Goal: Task Accomplishment & Management: Use online tool/utility

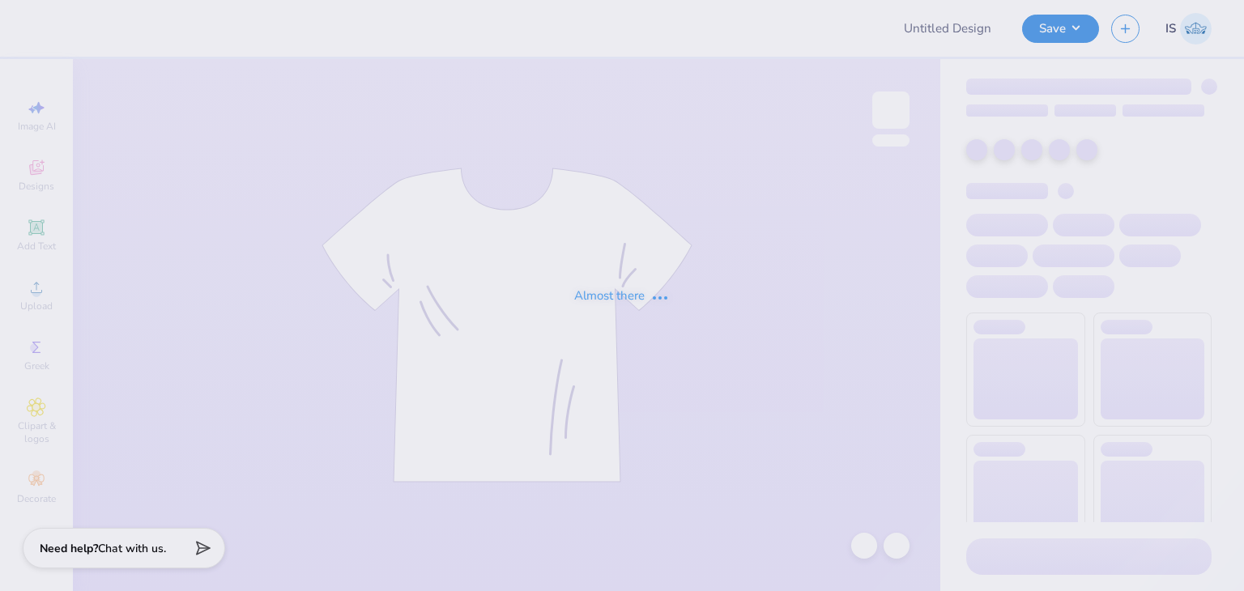
type input "Fall Philo shirts"
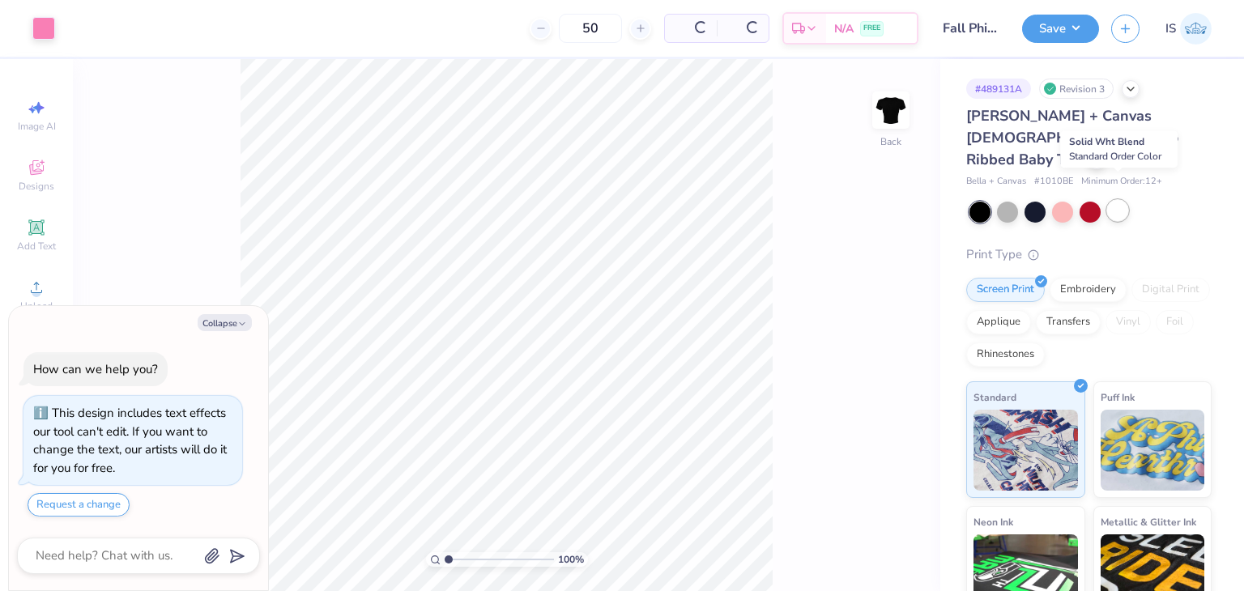
click at [1127, 200] on div at bounding box center [1117, 210] width 21 height 21
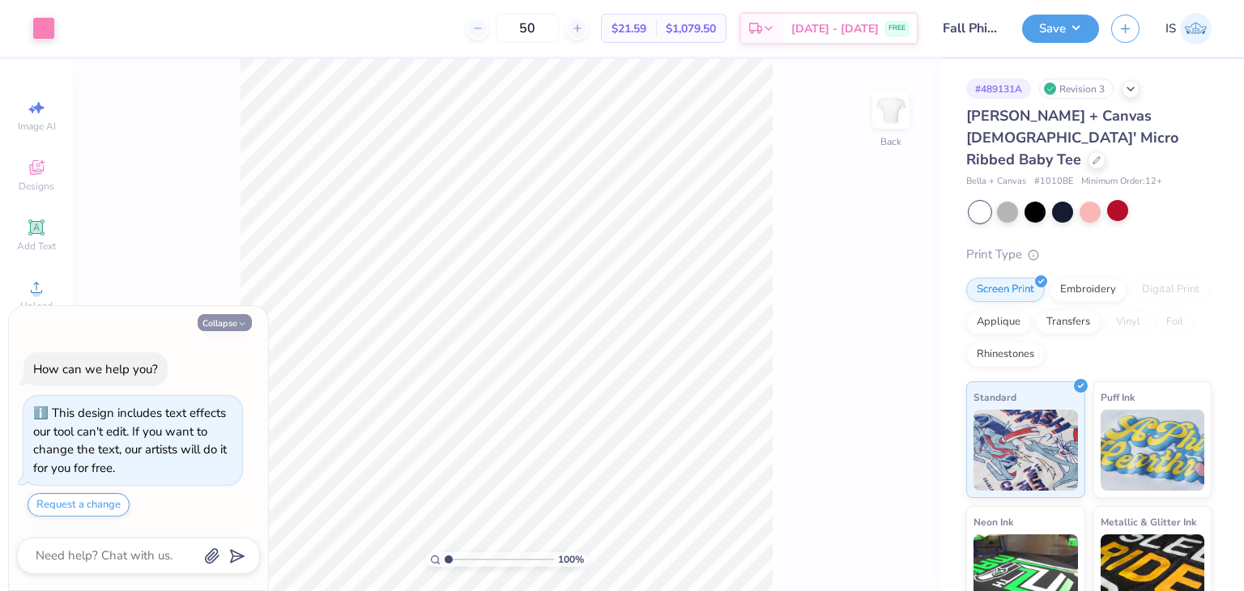
click at [228, 317] on button "Collapse" at bounding box center [225, 322] width 54 height 17
type textarea "x"
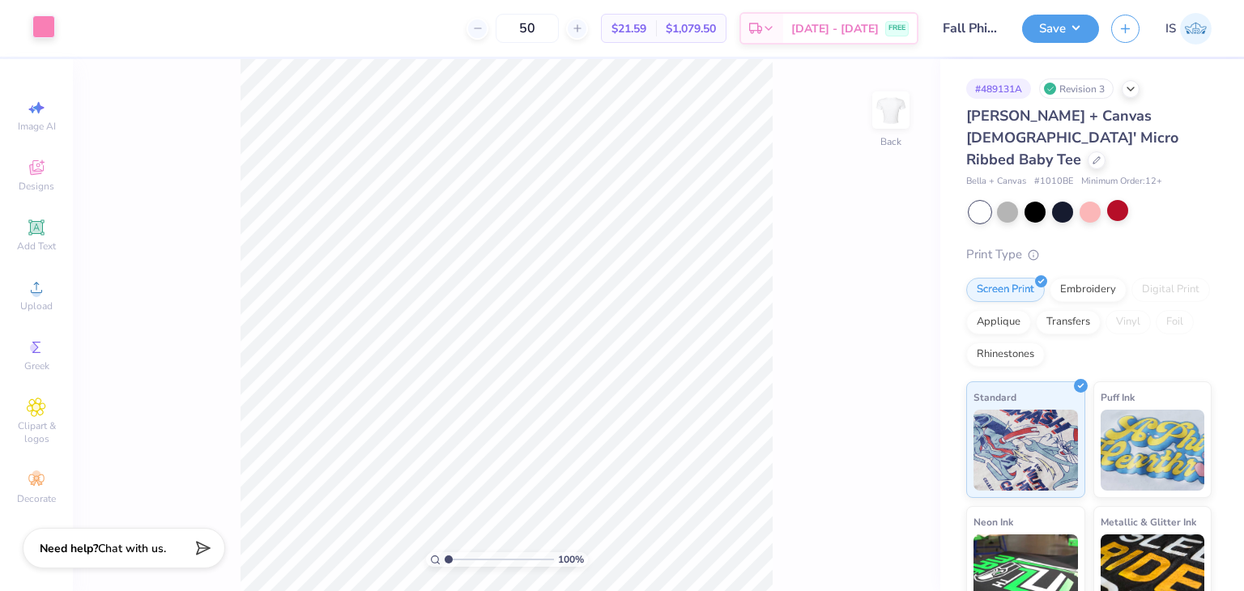
drag, startPoint x: 58, startPoint y: 14, endPoint x: 39, endPoint y: 32, distance: 25.8
click at [39, 32] on div "Art colors 50 $21.59 Per Item $1,079.50 Total Est. Delivery [DATE] - [DATE] FRE…" at bounding box center [622, 28] width 1244 height 57
click at [39, 32] on div at bounding box center [43, 26] width 23 height 23
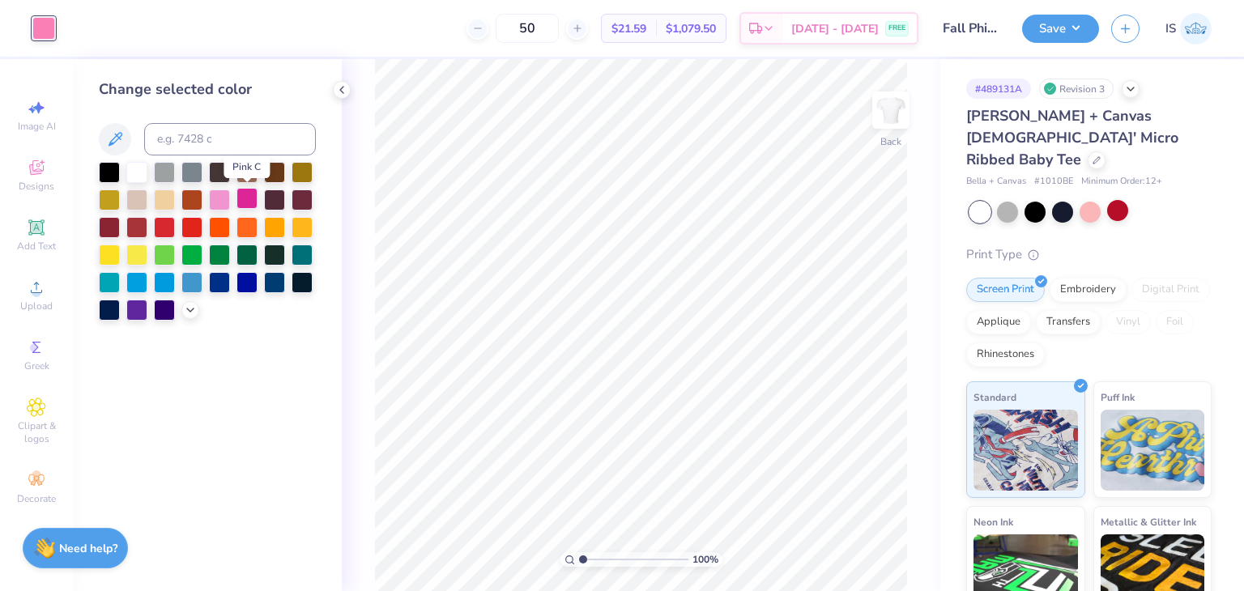
click at [239, 197] on div at bounding box center [247, 198] width 21 height 21
click at [1095, 30] on button "Save" at bounding box center [1060, 26] width 77 height 28
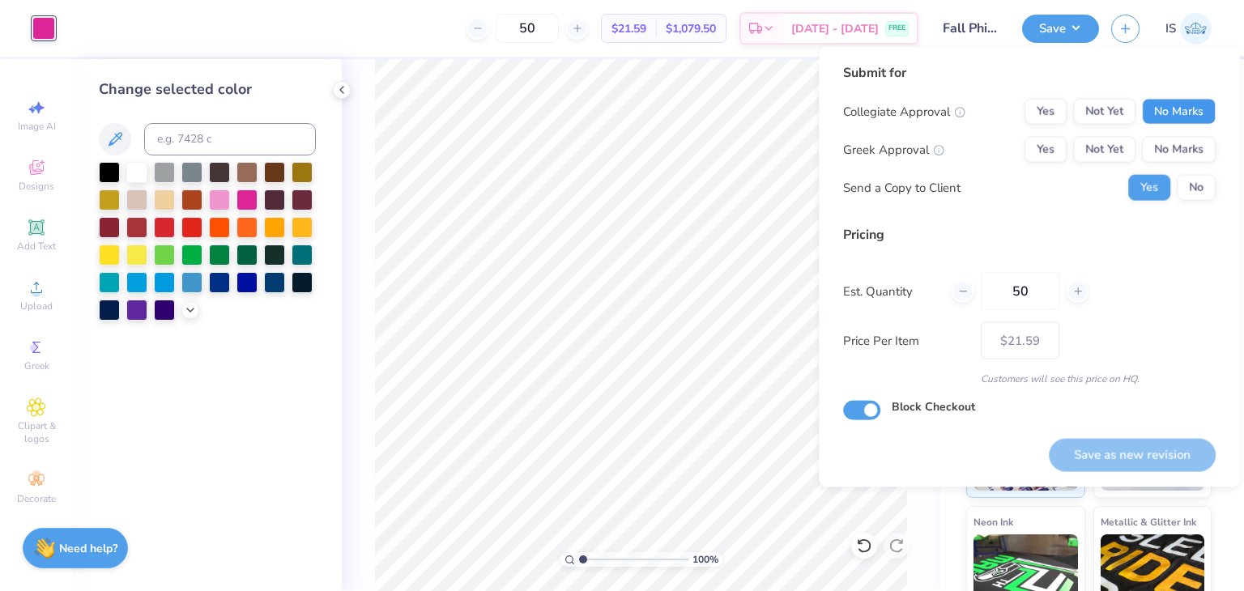
click at [1194, 103] on button "No Marks" at bounding box center [1179, 112] width 74 height 26
click at [1209, 147] on button "No Marks" at bounding box center [1179, 150] width 74 height 26
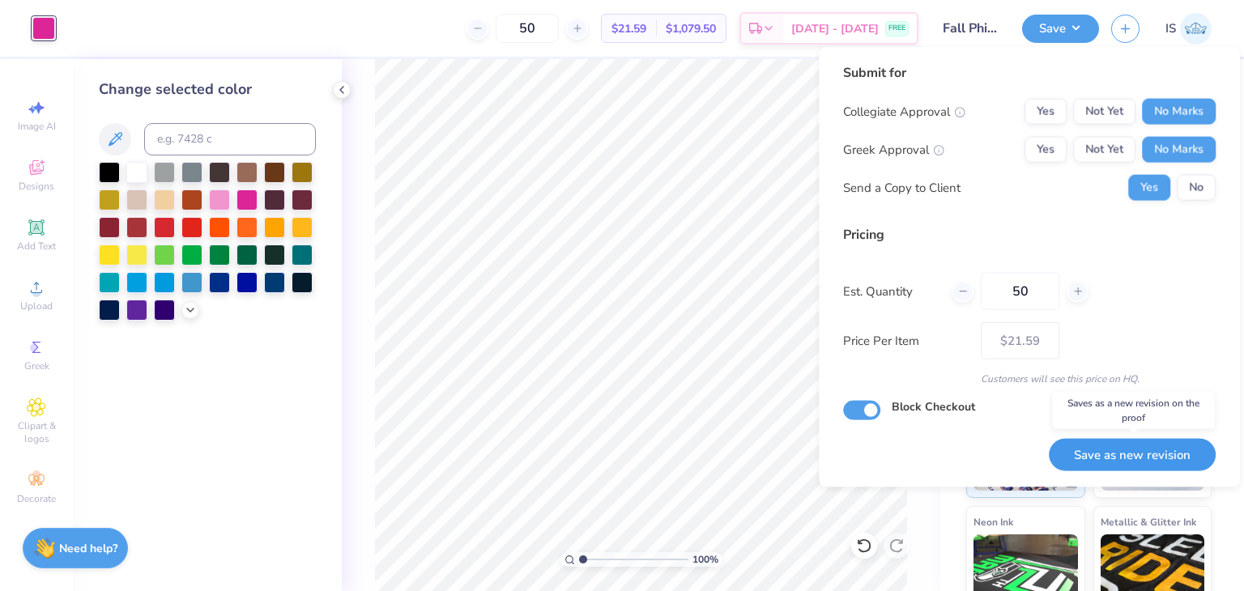
click at [1141, 441] on button "Save as new revision" at bounding box center [1132, 454] width 167 height 33
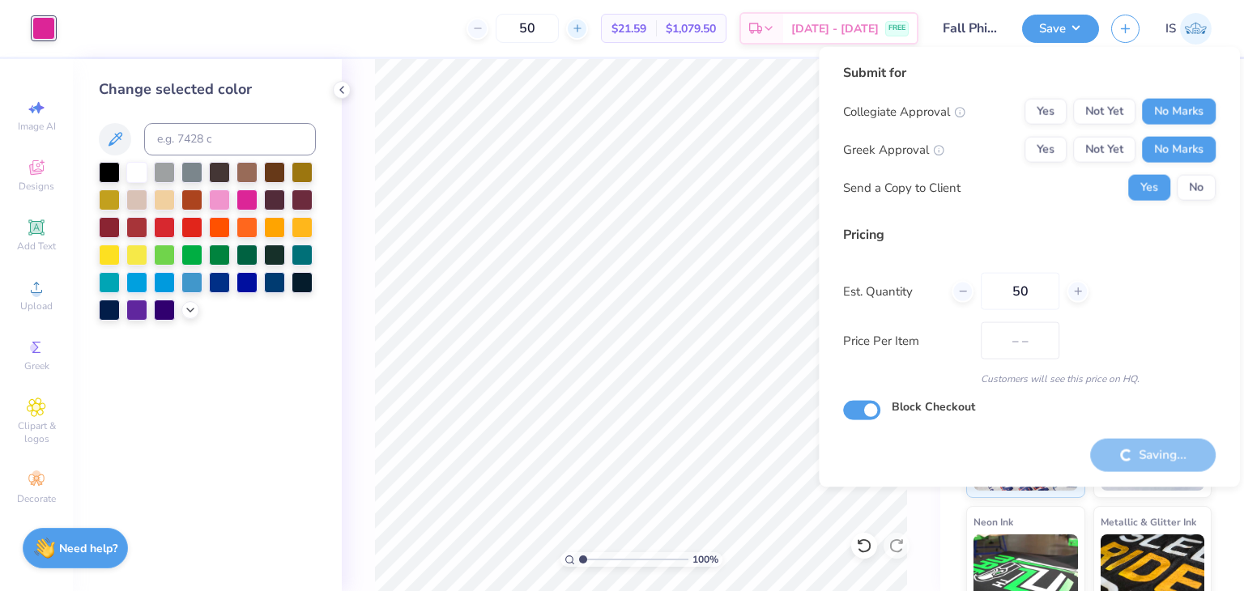
type input "$21.59"
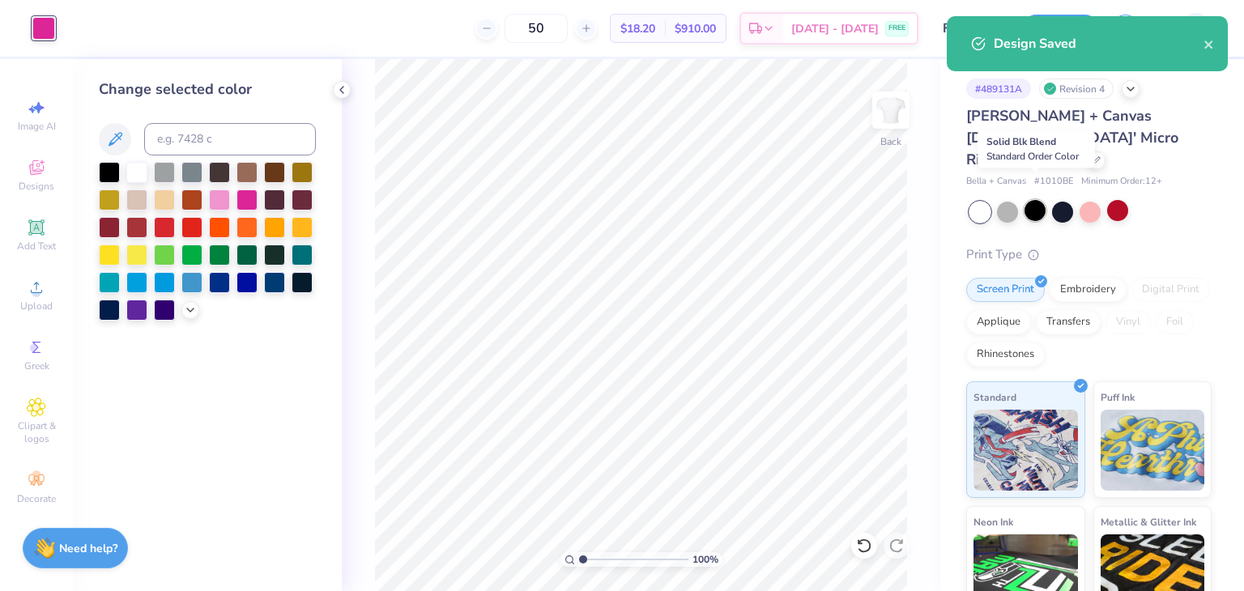
click at [1038, 200] on div at bounding box center [1035, 210] width 21 height 21
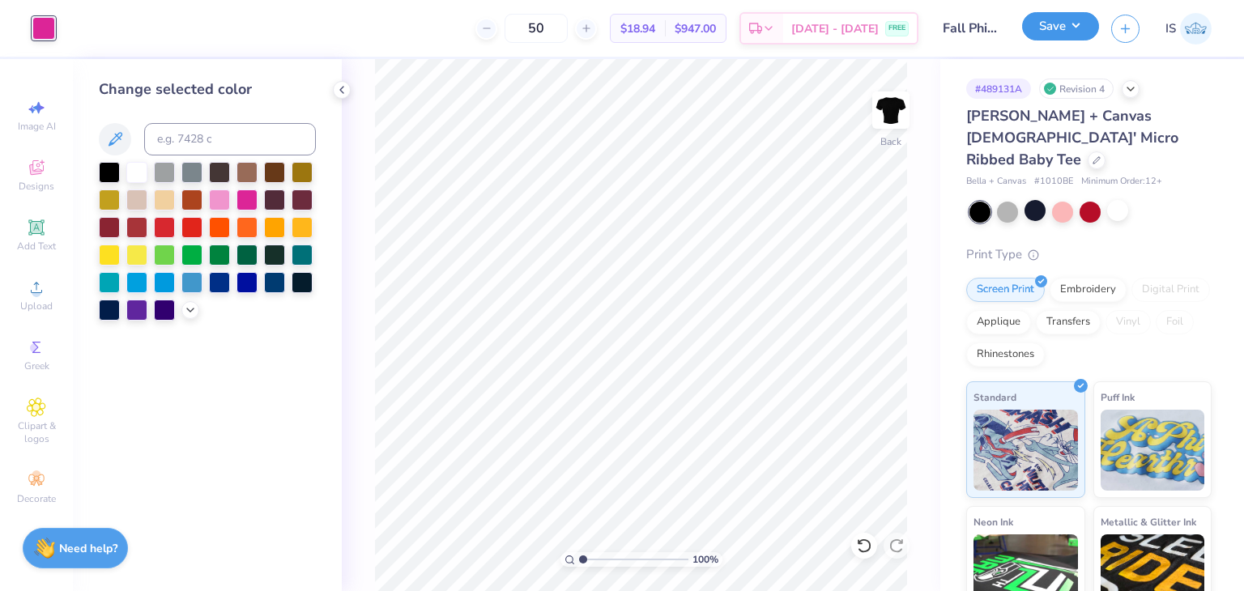
click at [1059, 33] on button "Save" at bounding box center [1060, 26] width 77 height 28
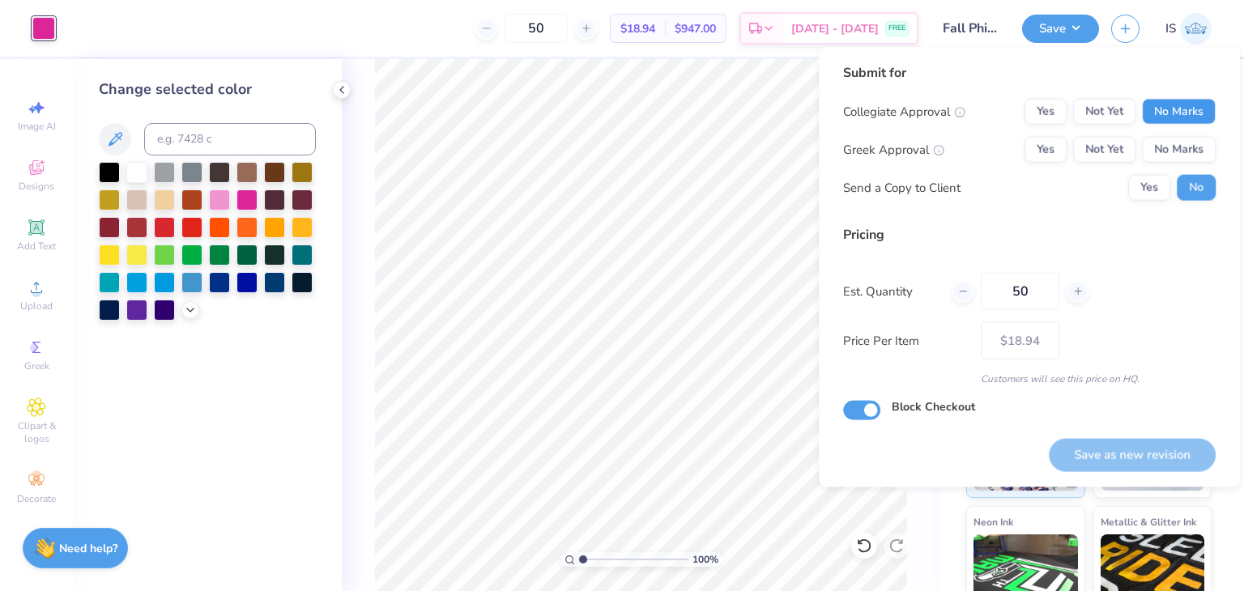
click at [1193, 116] on button "No Marks" at bounding box center [1179, 112] width 74 height 26
click at [1052, 151] on button "Yes" at bounding box center [1046, 150] width 42 height 26
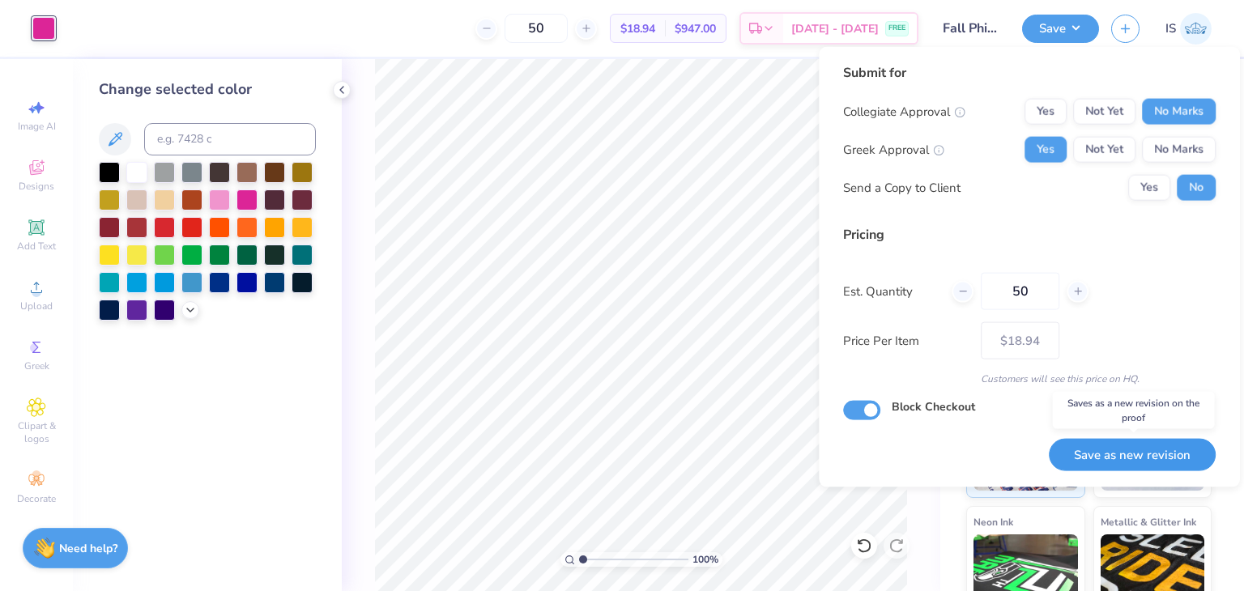
click at [1148, 444] on button "Save as new revision" at bounding box center [1132, 454] width 167 height 33
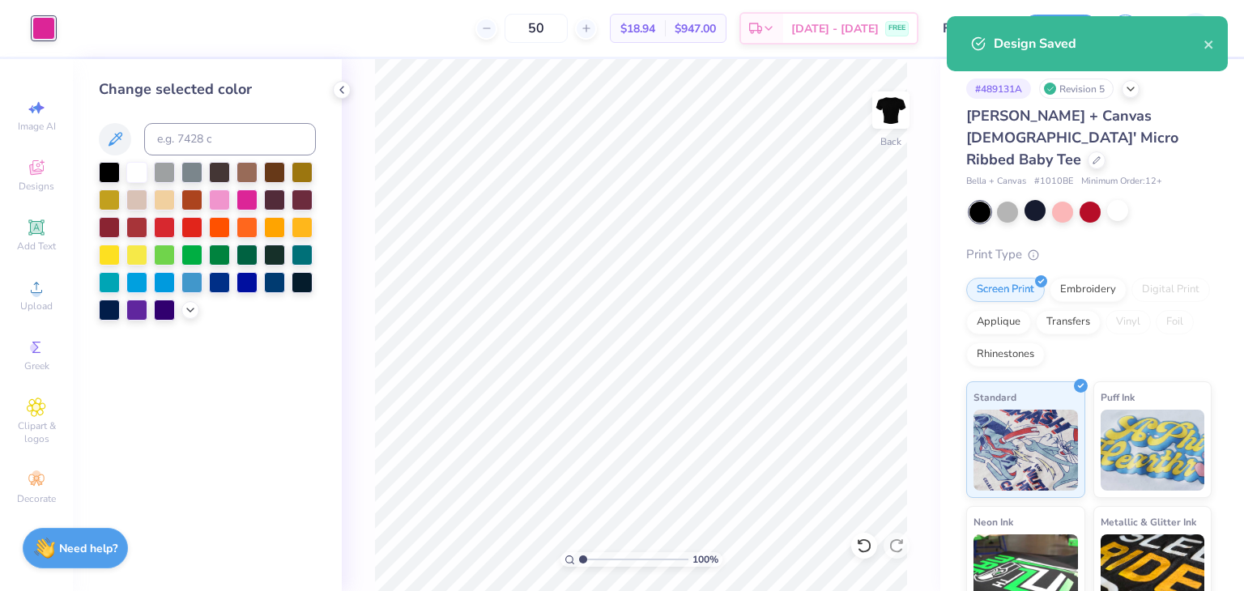
type input "– –"
